Goal: Task Accomplishment & Management: Manage account settings

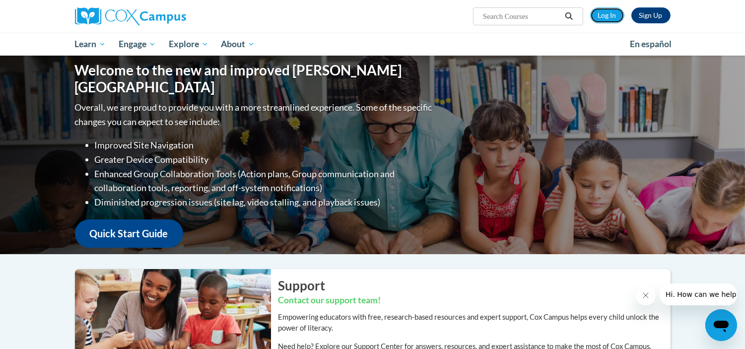
drag, startPoint x: 594, startPoint y: 15, endPoint x: 588, endPoint y: 7, distance: 9.9
click at [594, 15] on link "Log In" at bounding box center [607, 15] width 34 height 16
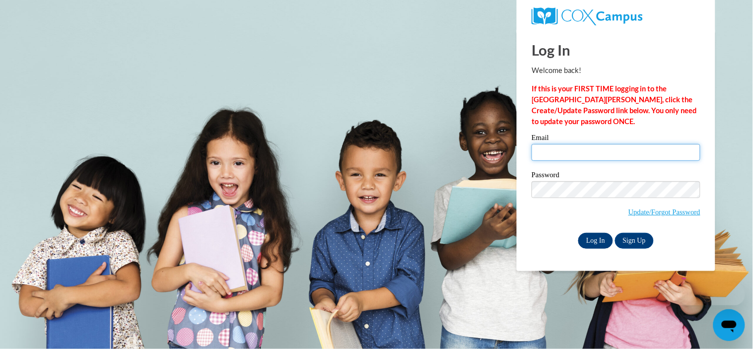
type input "lia@thinkingcap.com"
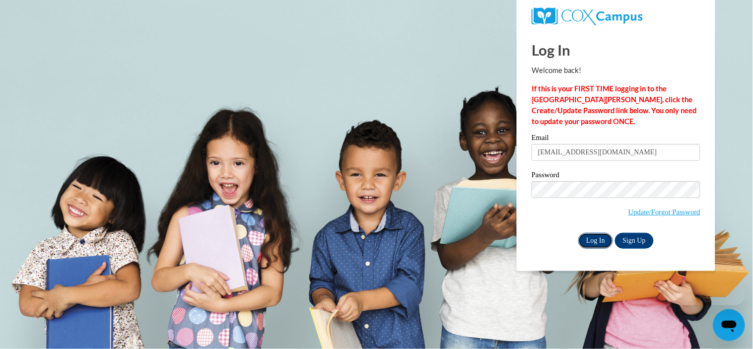
click at [587, 240] on input "Log In" at bounding box center [595, 241] width 35 height 16
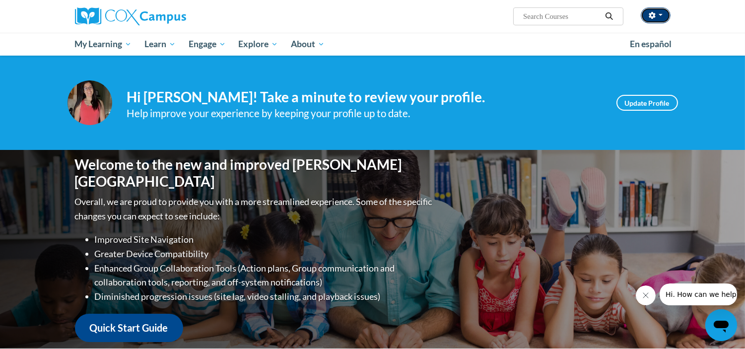
click at [657, 13] on button "button" at bounding box center [656, 15] width 30 height 16
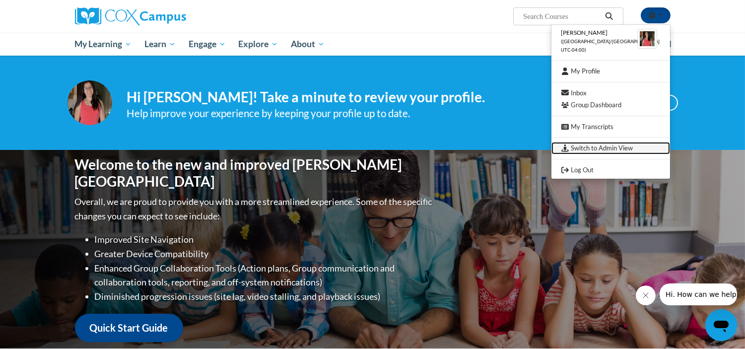
drag, startPoint x: 619, startPoint y: 144, endPoint x: 583, endPoint y: 4, distance: 145.0
click at [619, 144] on link "Switch to Admin View" at bounding box center [611, 148] width 119 height 12
